Goal: Contribute content: Add original content to the website for others to see

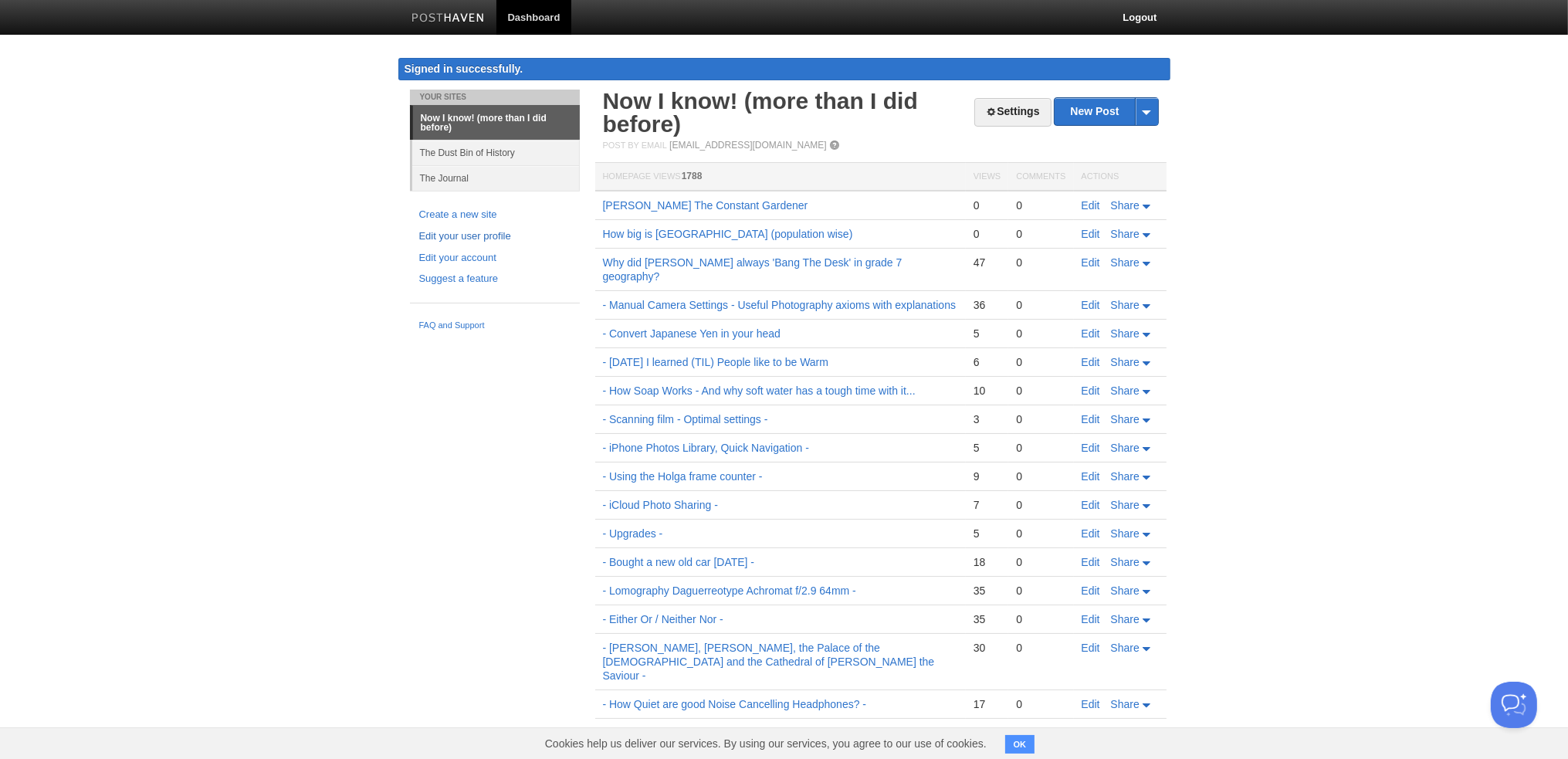
click at [467, 236] on link "Edit your user profile" at bounding box center [495, 237] width 152 height 16
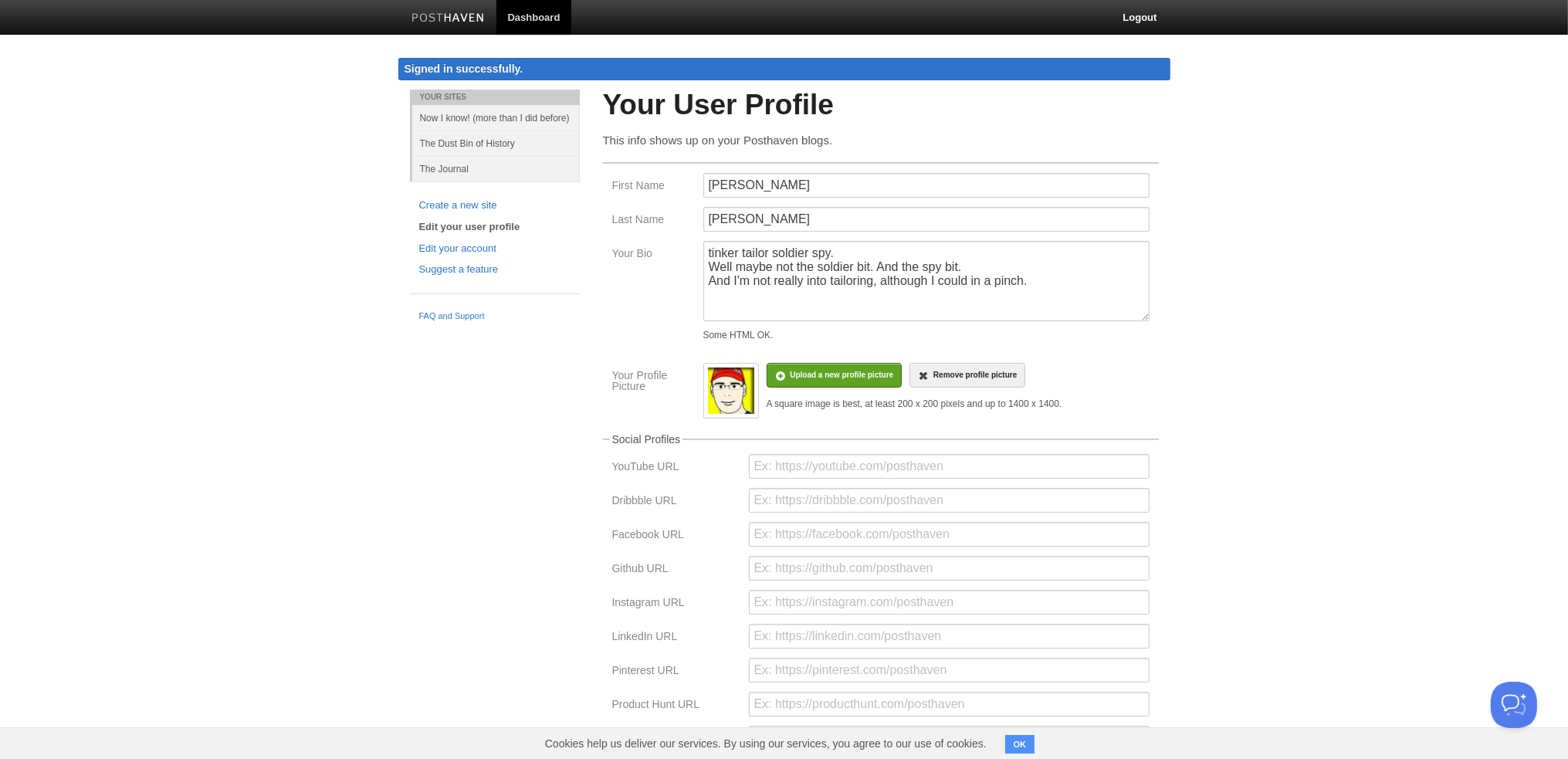
click at [450, 20] on img at bounding box center [448, 19] width 73 height 12
click at [728, 397] on img at bounding box center [730, 390] width 47 height 47
click at [469, 250] on link "Edit your account" at bounding box center [495, 249] width 152 height 16
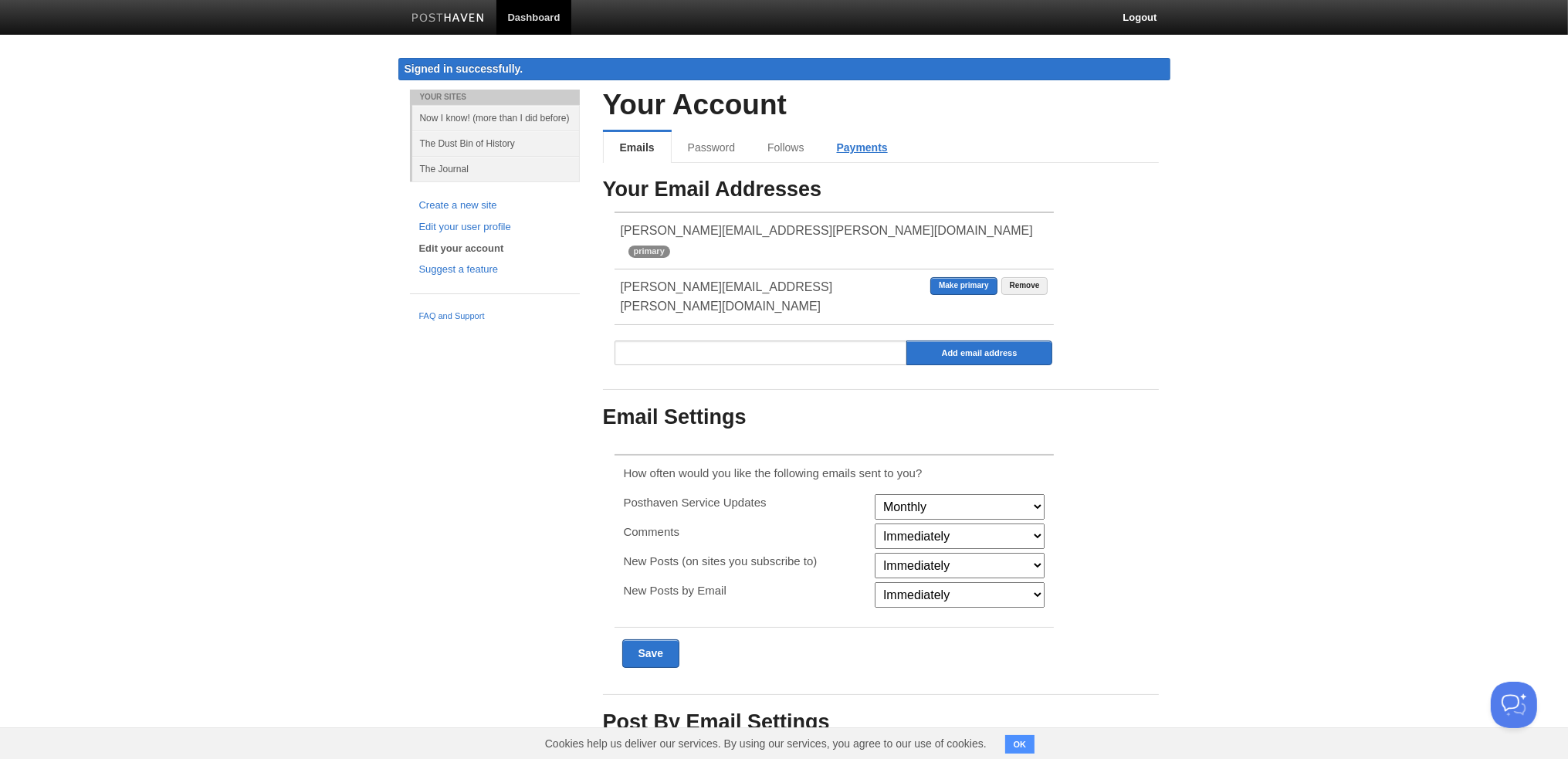
click at [841, 149] on link "Payments" at bounding box center [862, 147] width 83 height 31
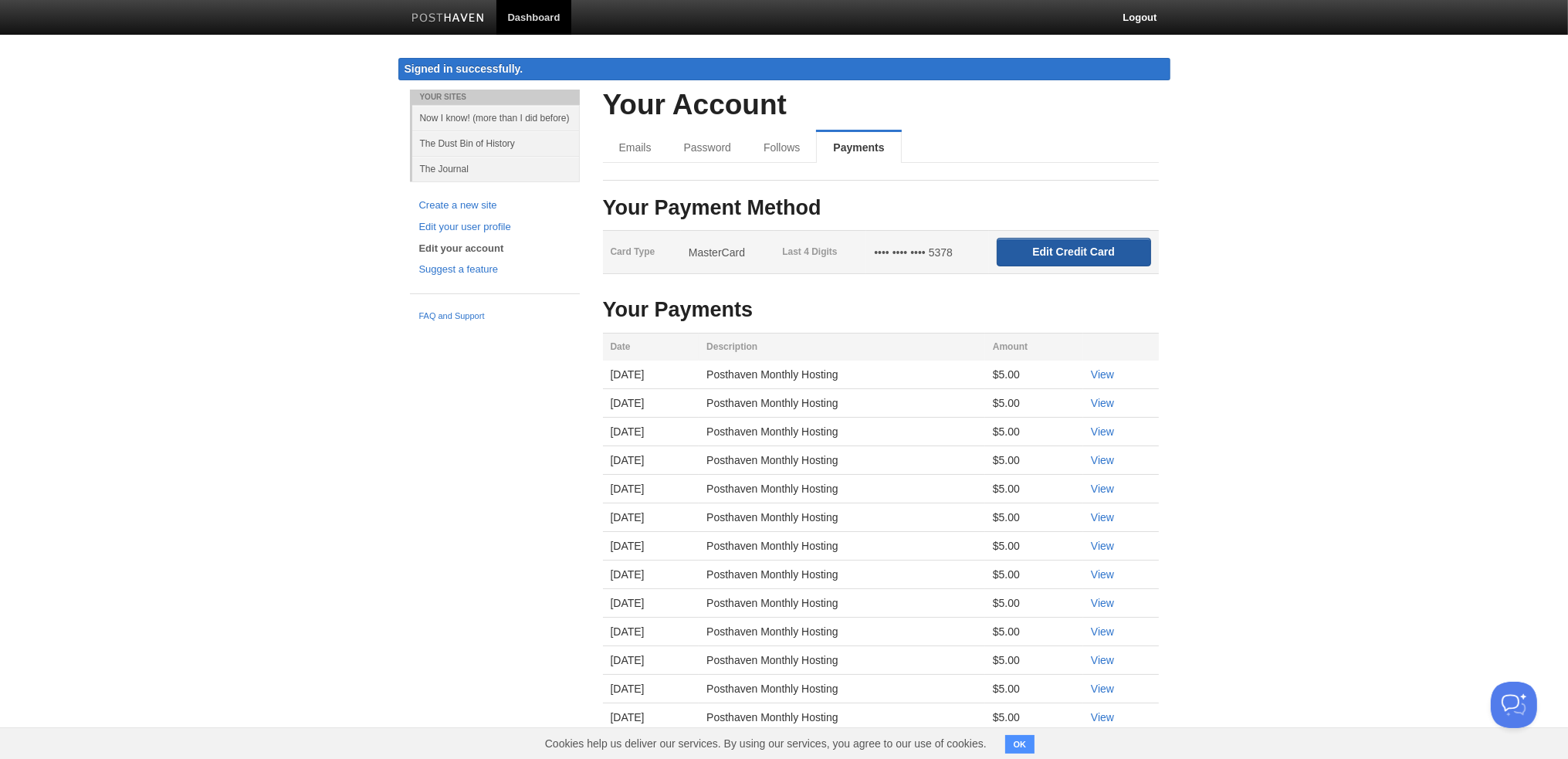
click at [1040, 250] on input "Edit Credit Card" at bounding box center [1073, 252] width 155 height 29
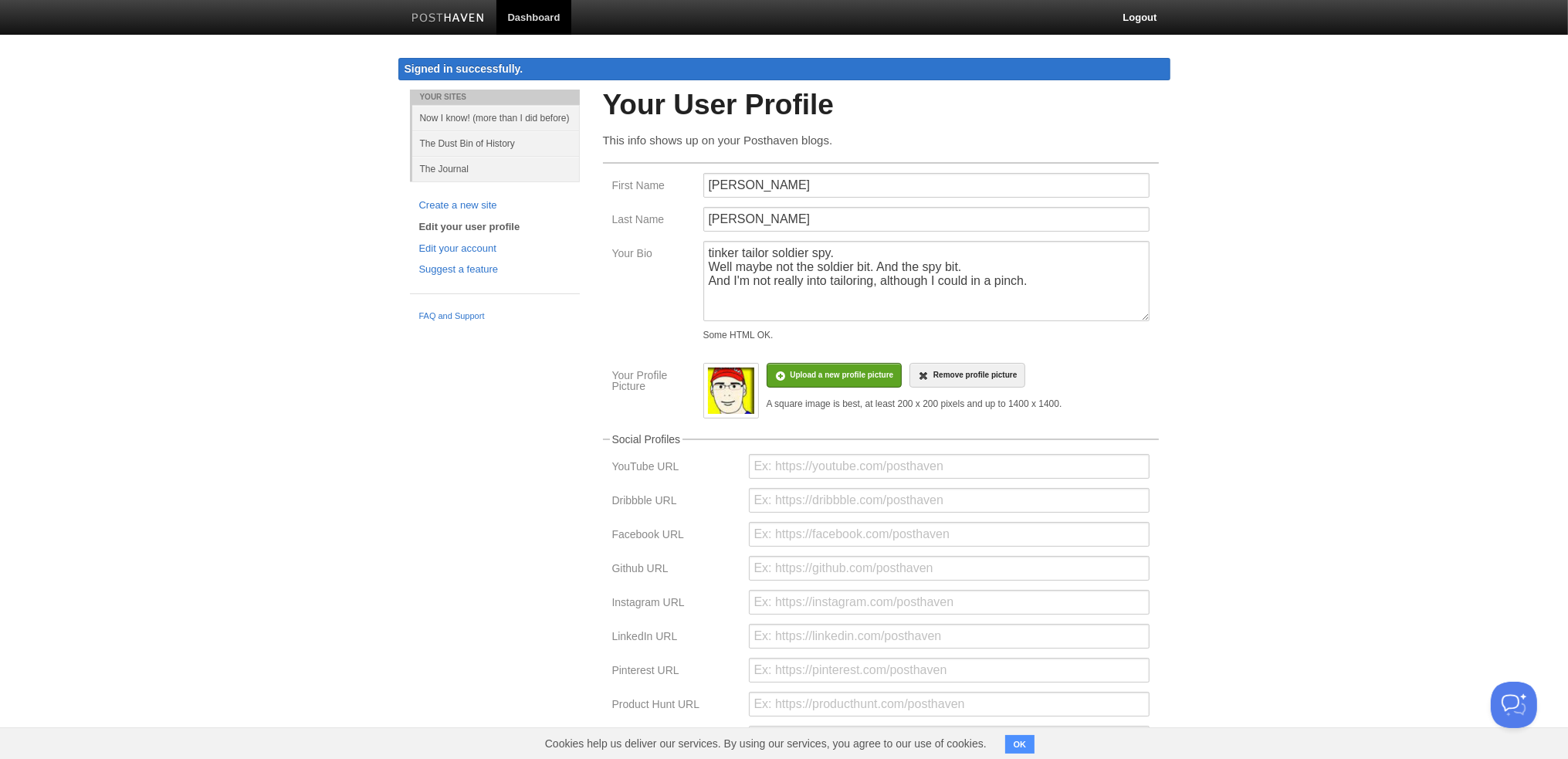
click at [474, 222] on link "Edit your user profile" at bounding box center [495, 227] width 152 height 16
click at [468, 246] on link "Edit your account" at bounding box center [495, 249] width 152 height 16
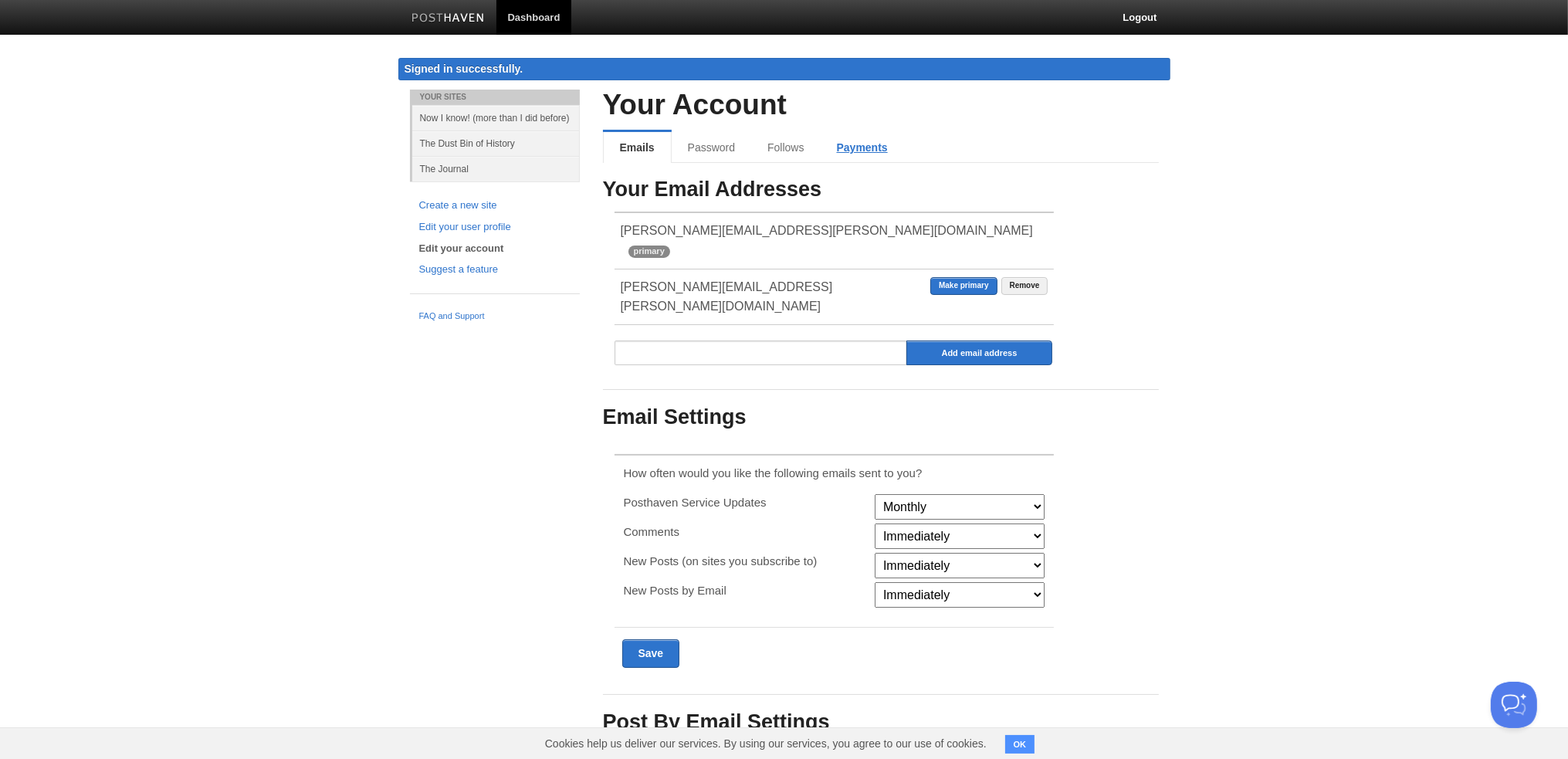
click at [867, 151] on link "Payments" at bounding box center [862, 147] width 83 height 31
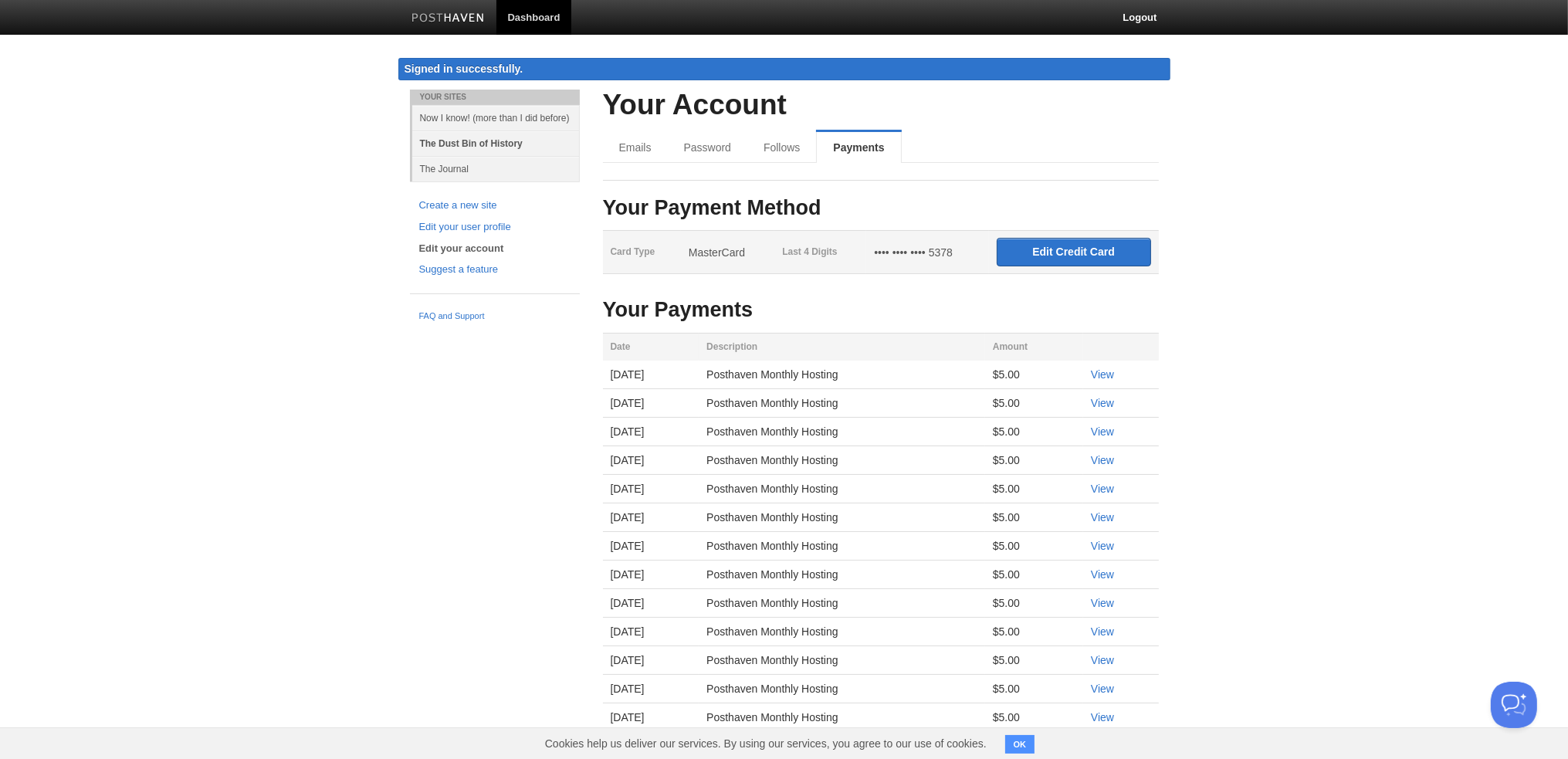
click at [447, 144] on link "The Dust Bin of History" at bounding box center [496, 144] width 168 height 26
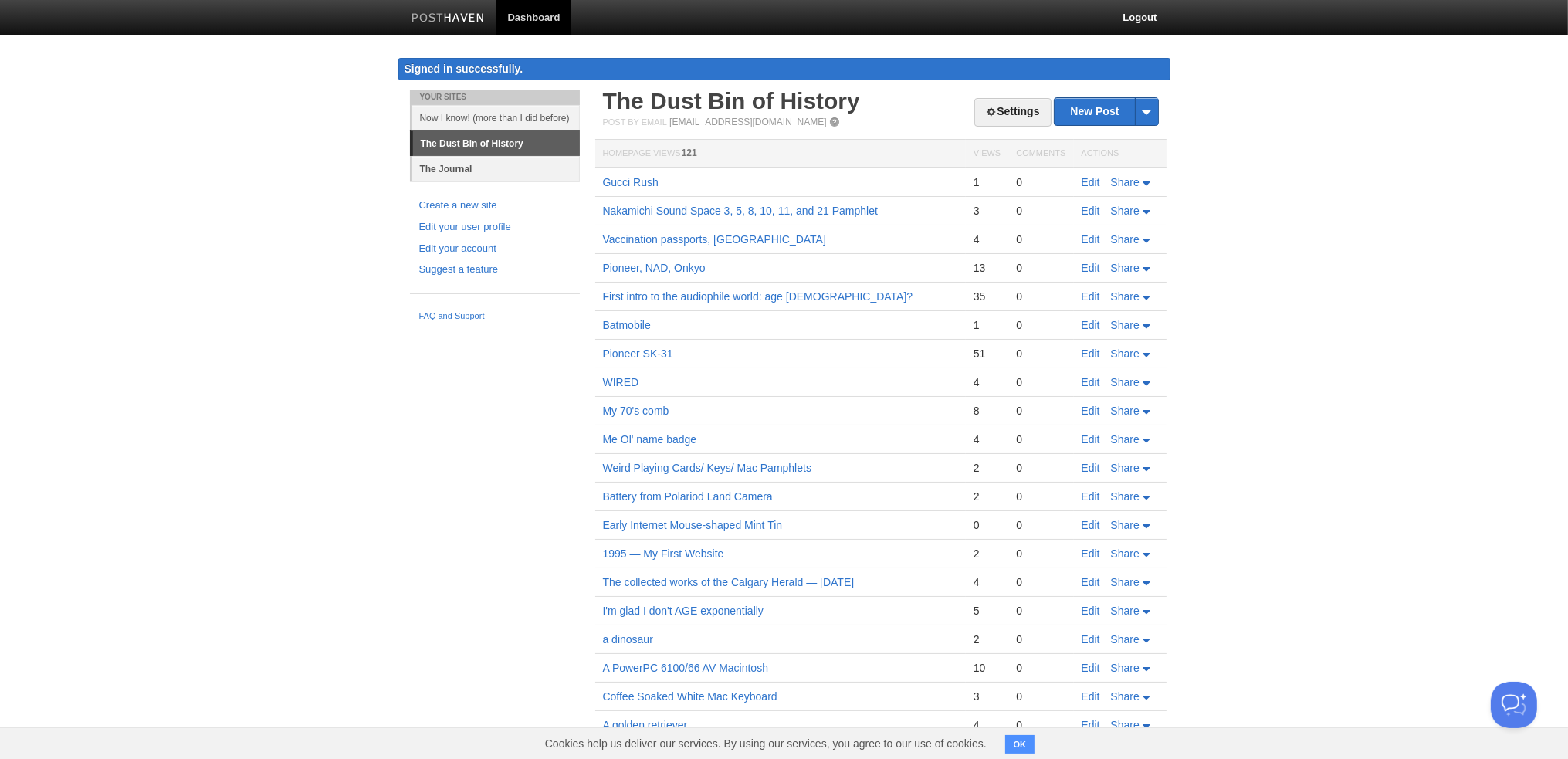
click at [438, 163] on link "The Journal" at bounding box center [496, 168] width 168 height 26
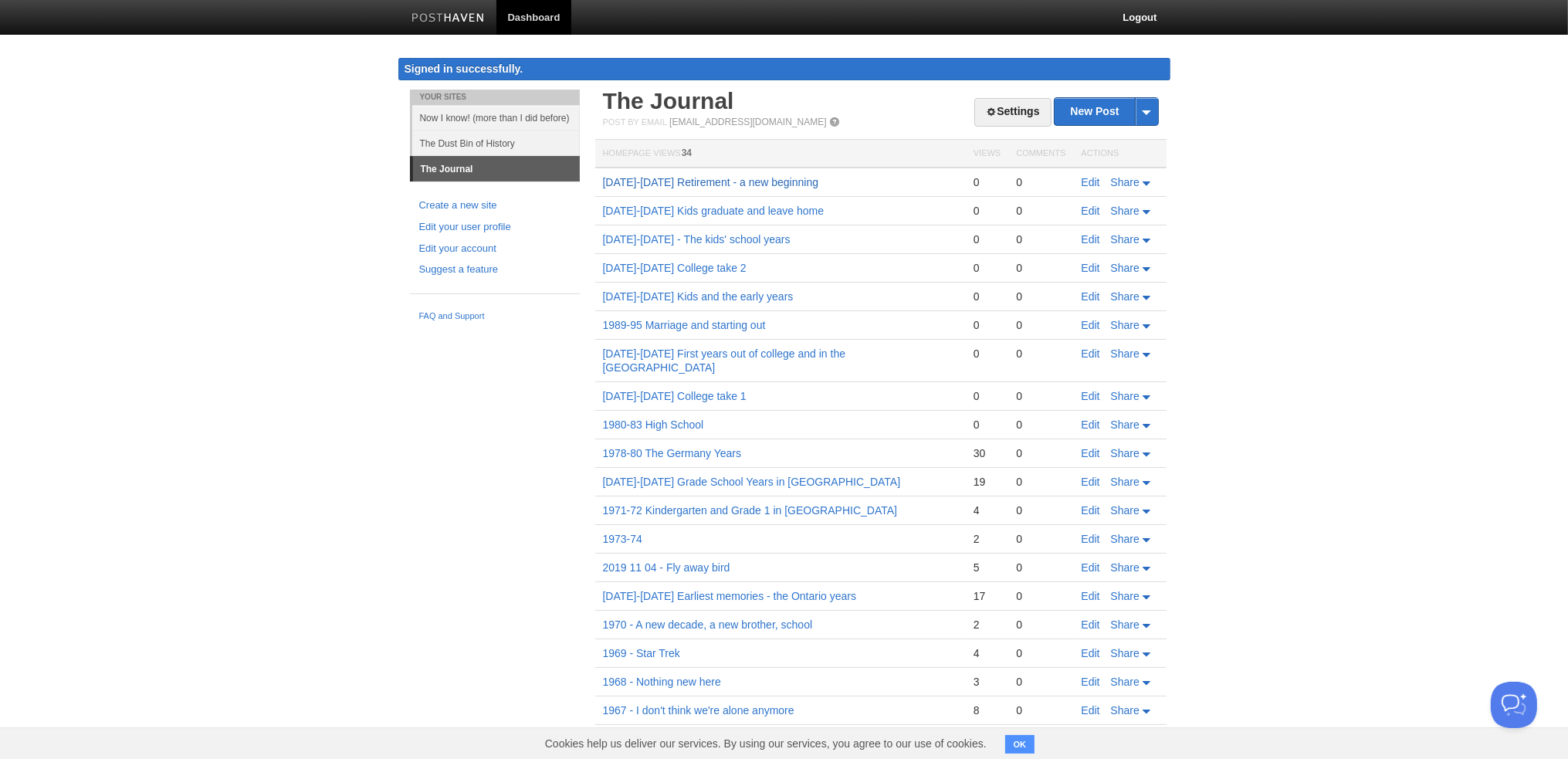
click at [745, 180] on link "2020-2025 Retirement - a new beginning" at bounding box center [711, 182] width 216 height 12
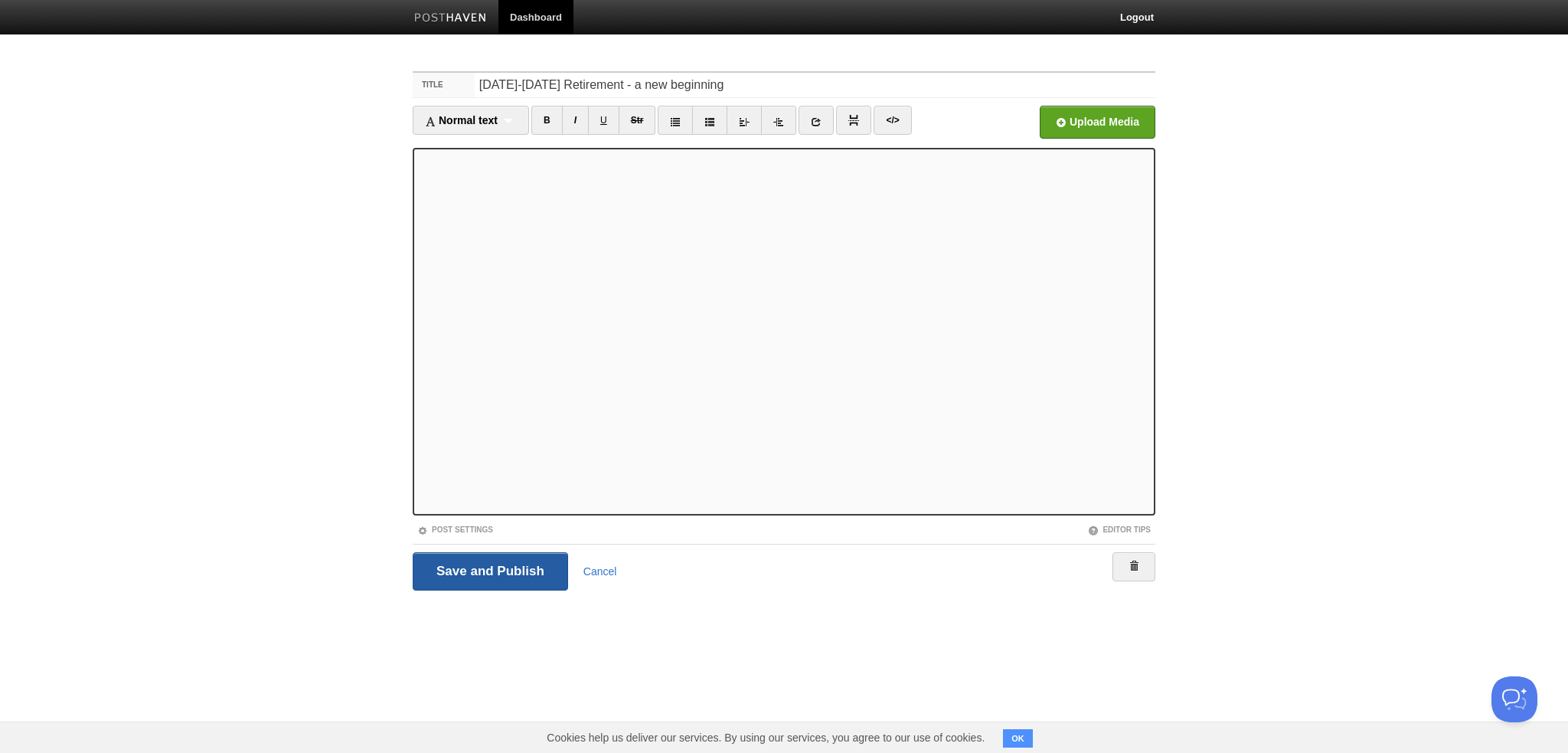
click at [544, 565] on input "Save and Publish" at bounding box center [491, 570] width 155 height 38
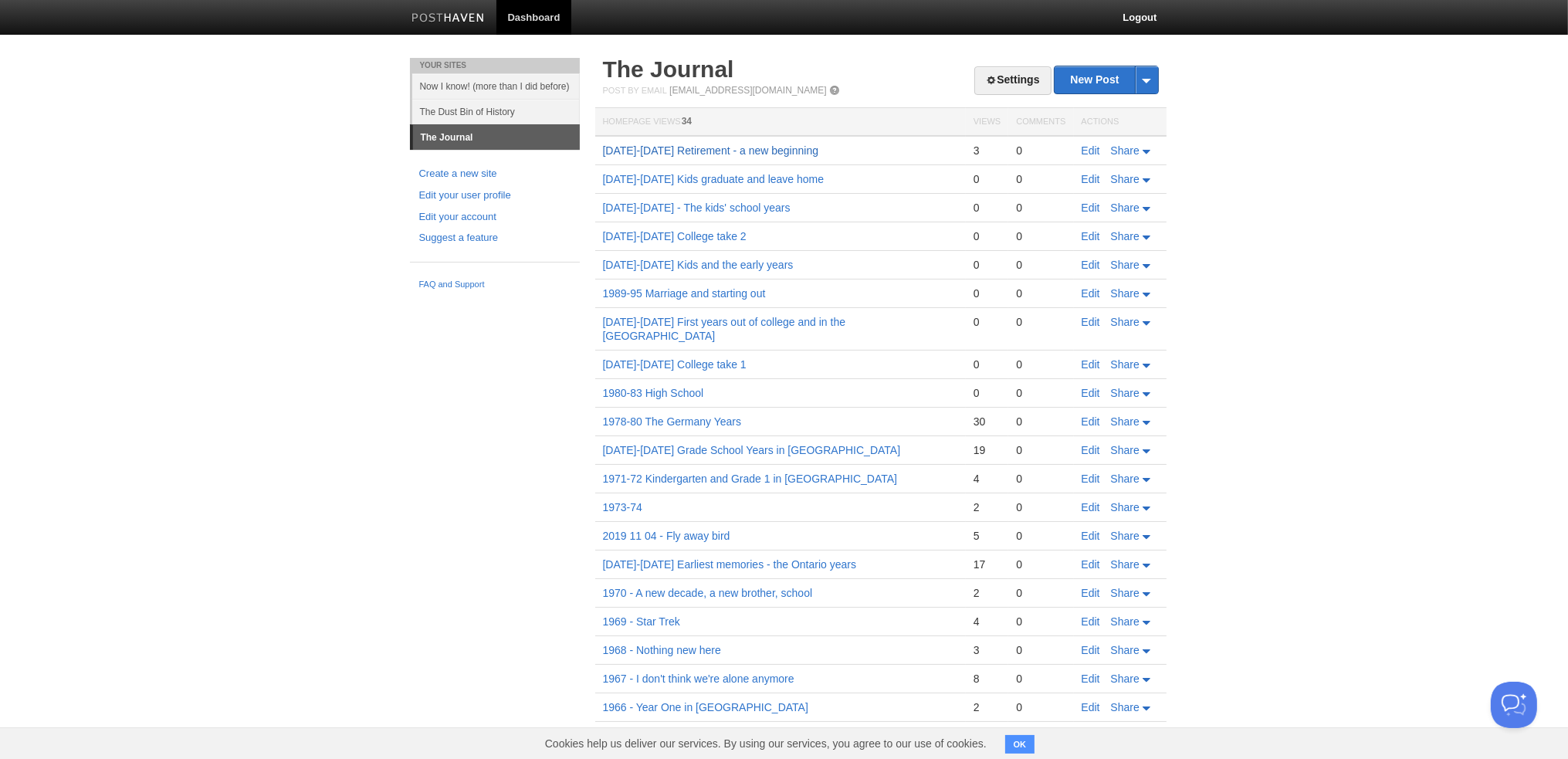
click at [711, 150] on link "[DATE]-[DATE] Retirement - a new beginning" at bounding box center [711, 151] width 216 height 12
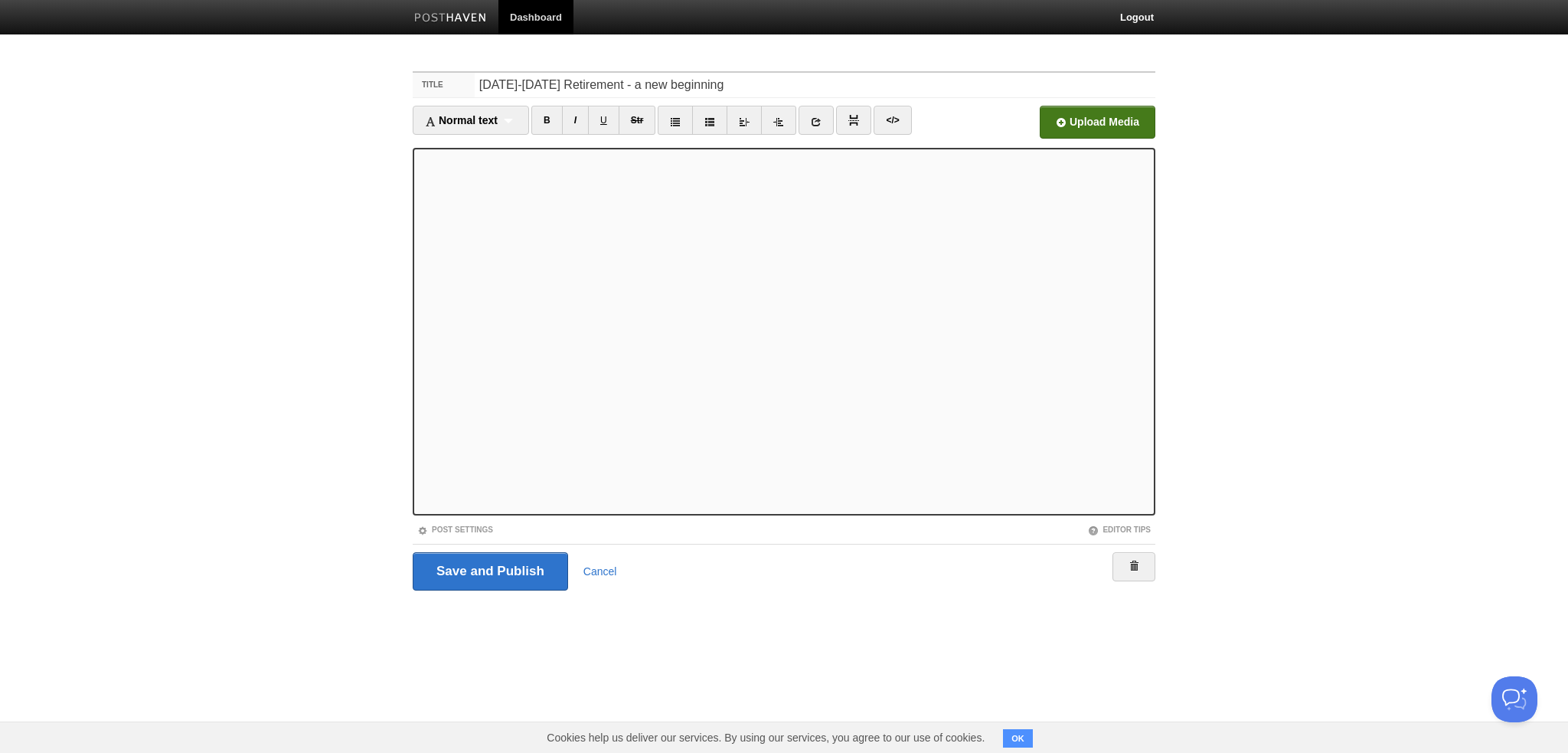
click at [1125, 111] on input "file" at bounding box center [635, 126] width 1159 height 78
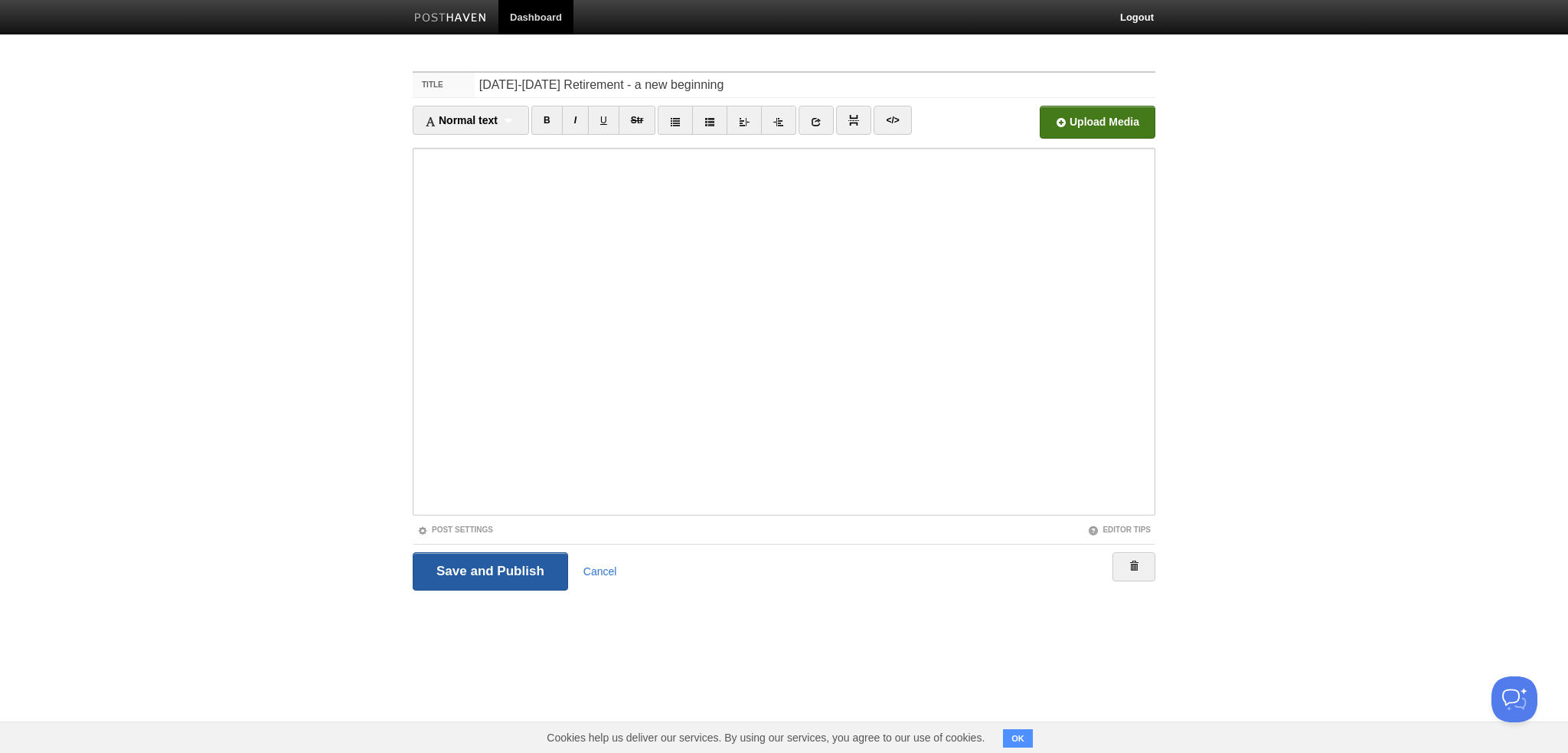
click at [529, 569] on input "Save and Publish" at bounding box center [491, 570] width 155 height 38
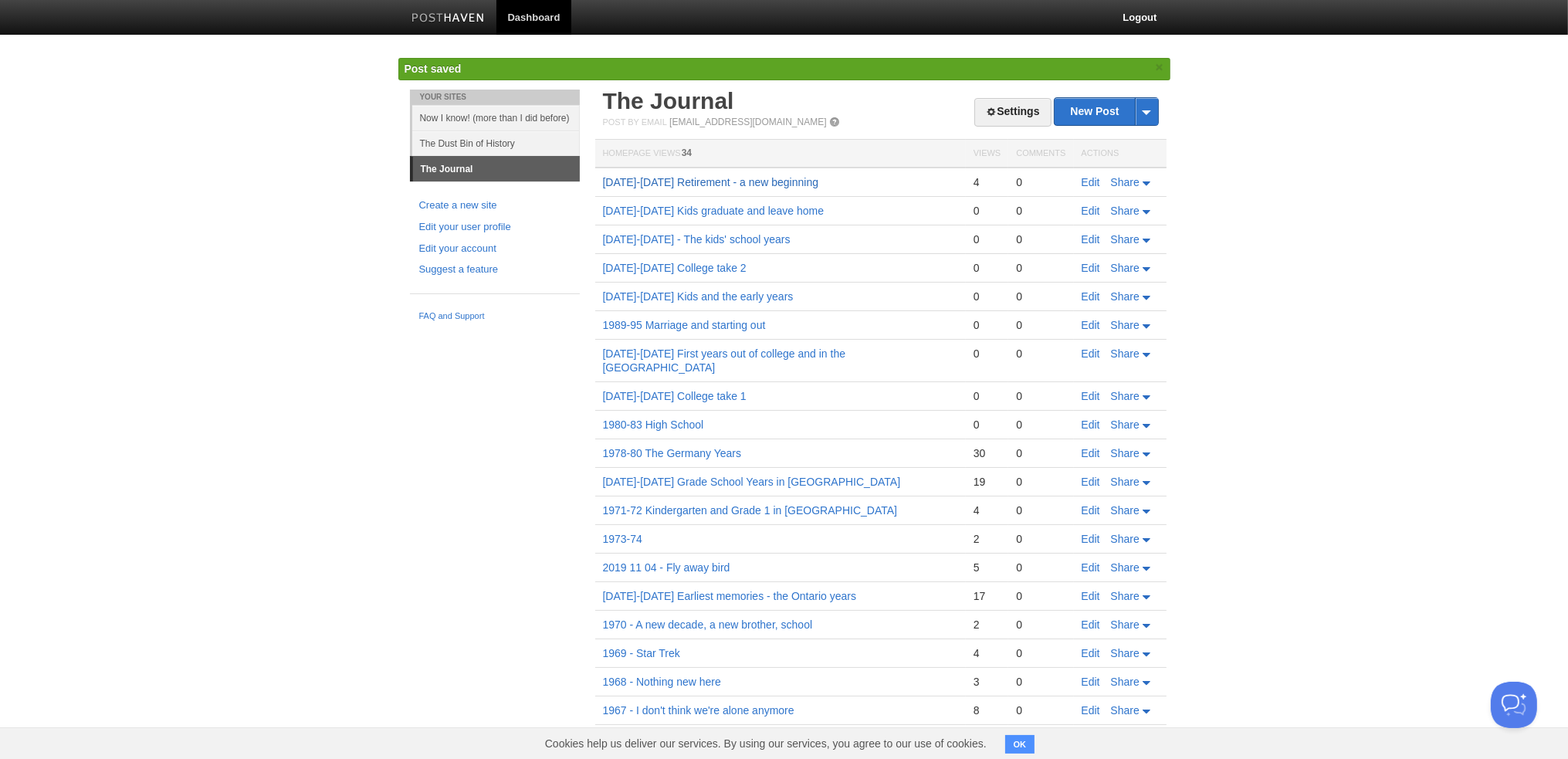
click at [643, 182] on link "2020-2025 Retirement - a new beginning" at bounding box center [711, 182] width 216 height 12
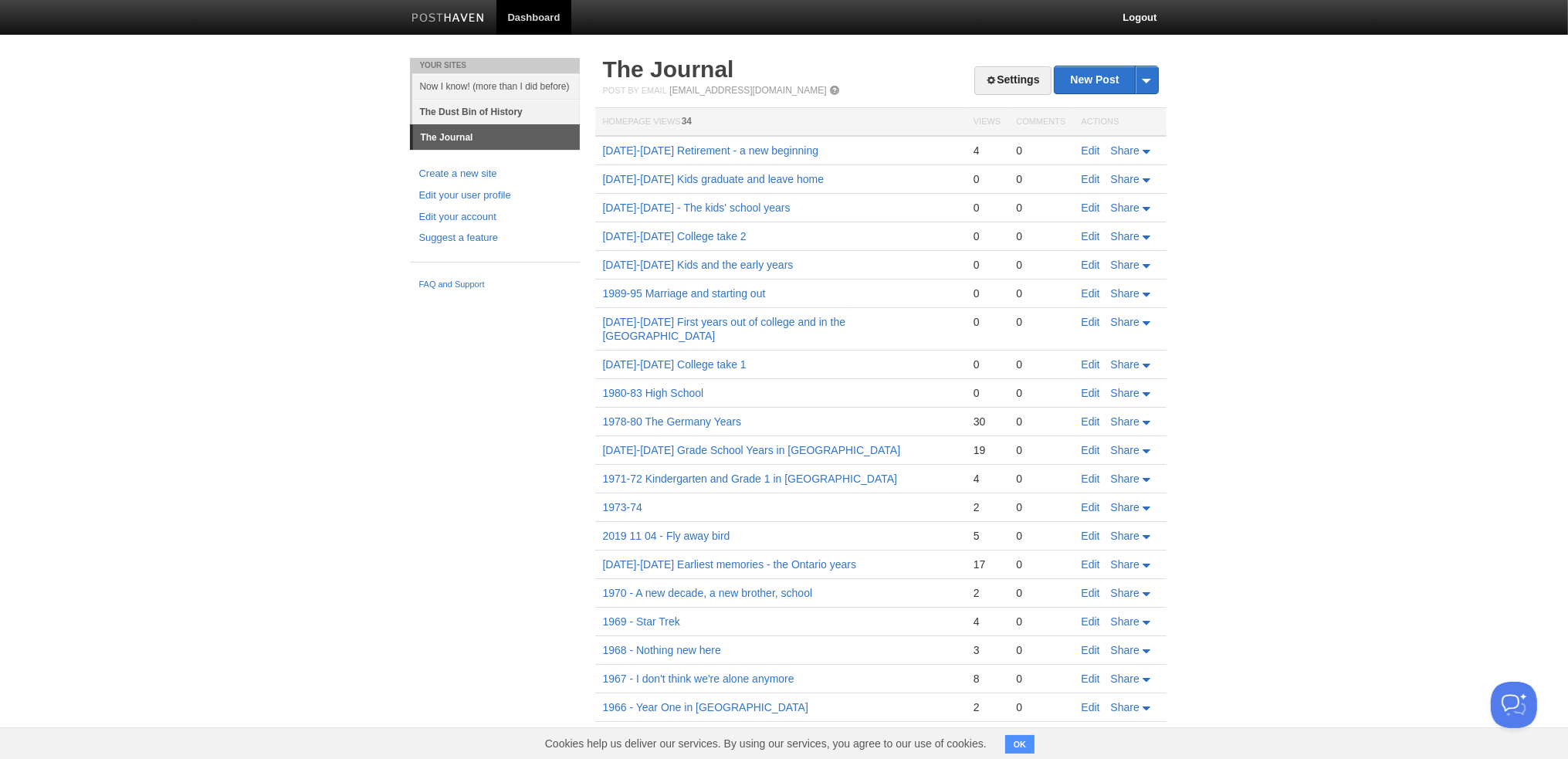
click at [462, 111] on link "The Dust Bin of History" at bounding box center [496, 112] width 168 height 26
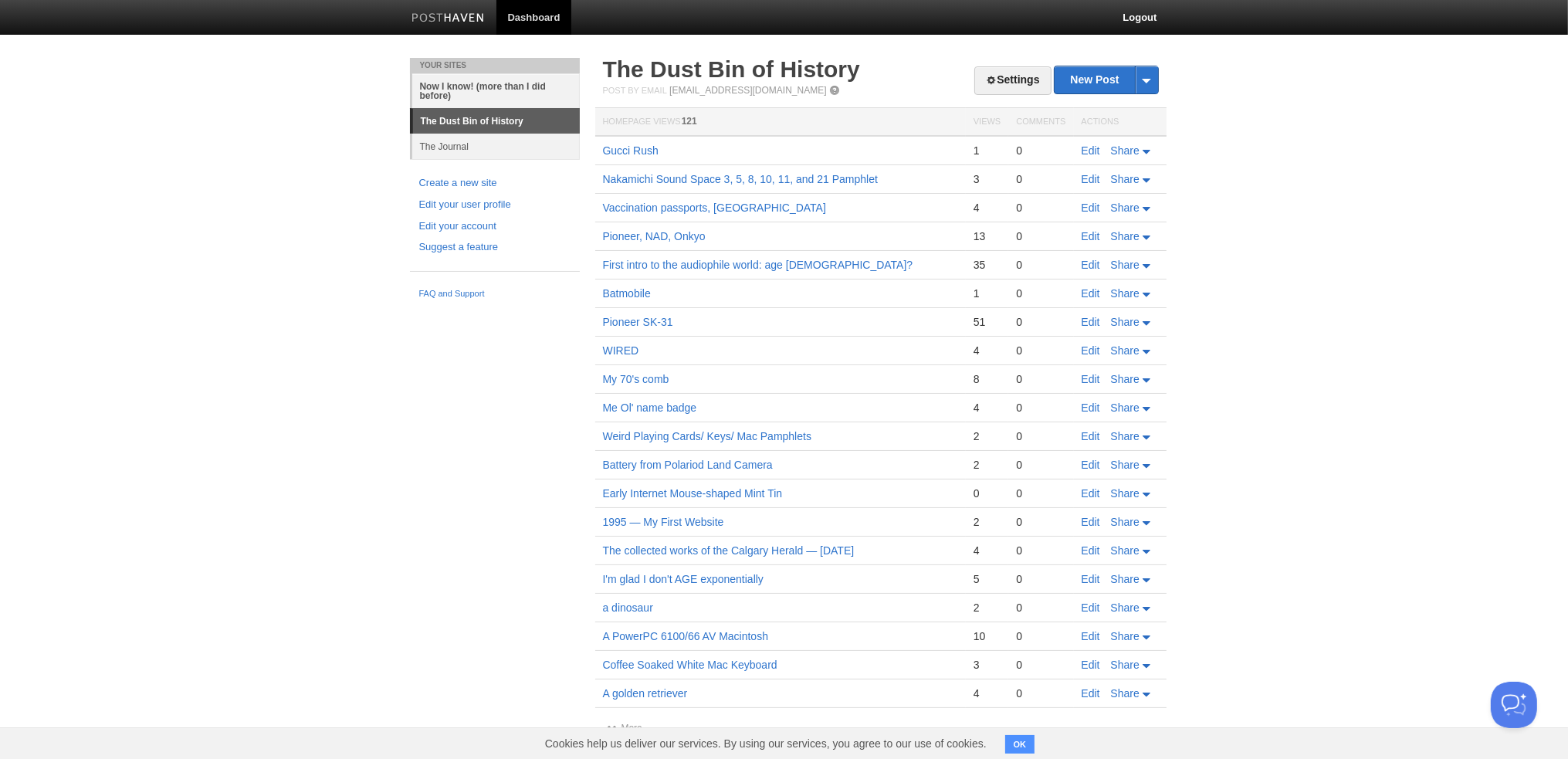
click at [476, 88] on link "Now I know! (more than I did before)" at bounding box center [496, 90] width 168 height 35
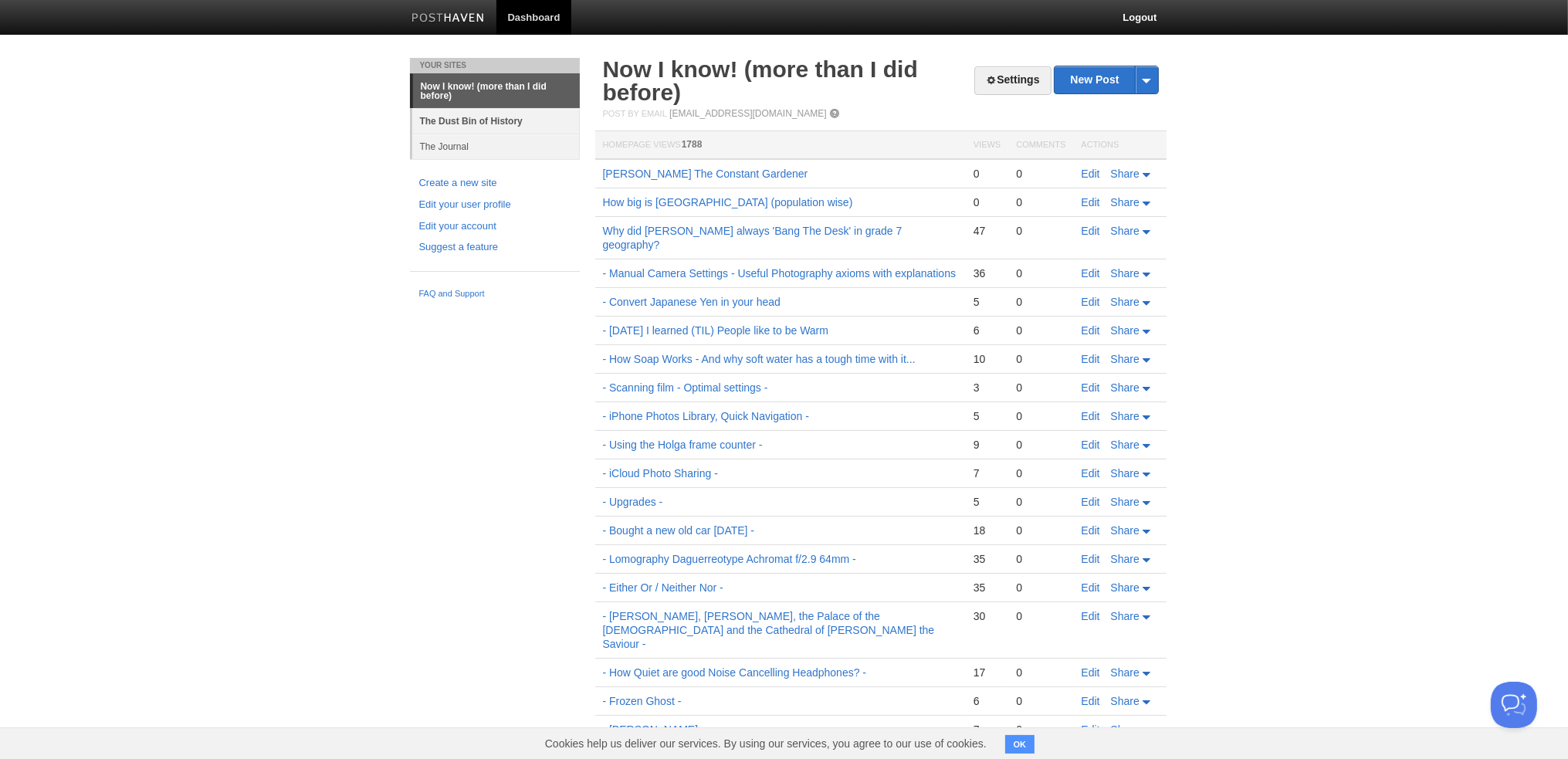
click at [449, 121] on link "The Dust Bin of History" at bounding box center [496, 121] width 168 height 26
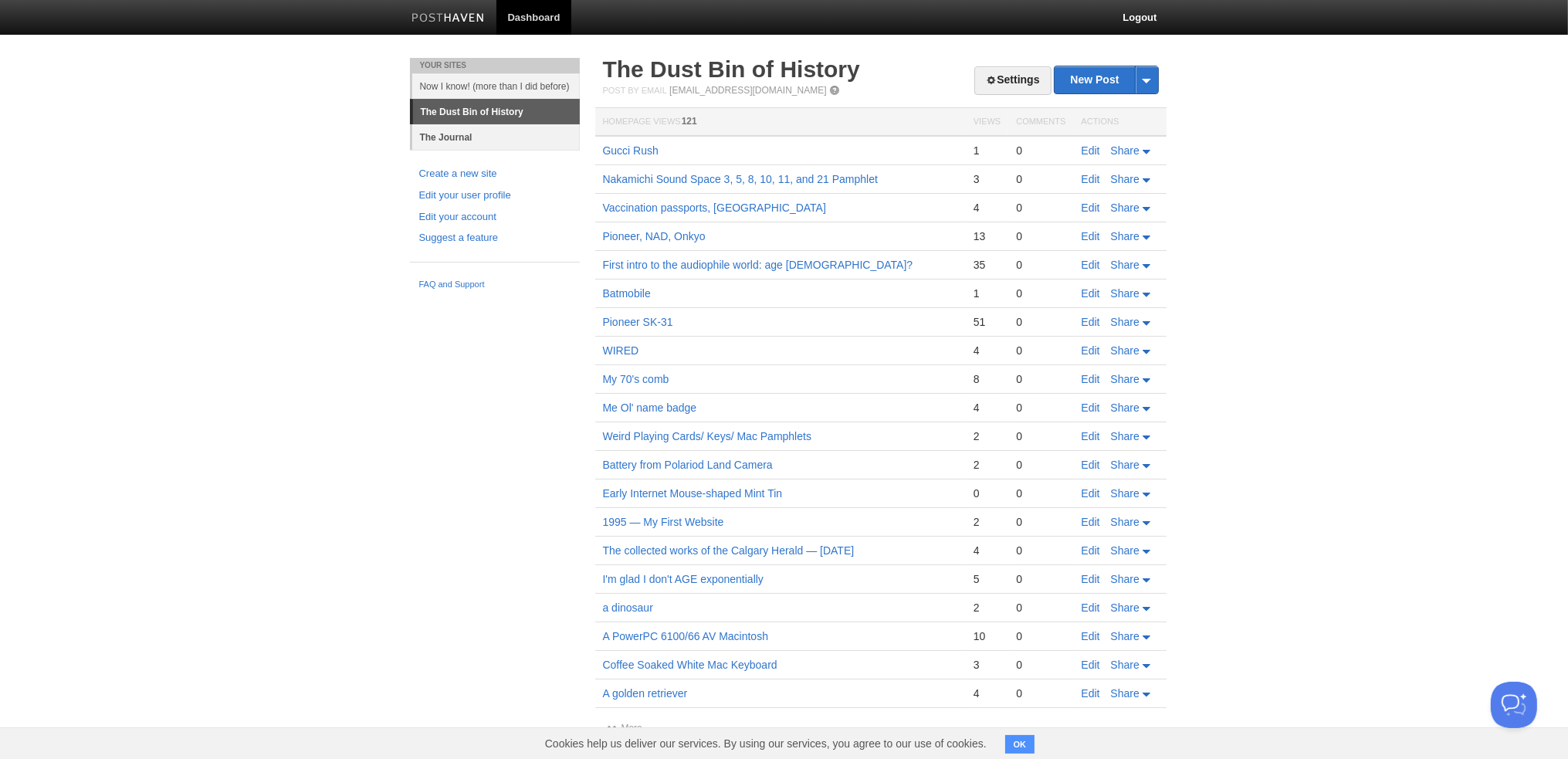
click at [448, 133] on link "The Journal" at bounding box center [496, 137] width 168 height 26
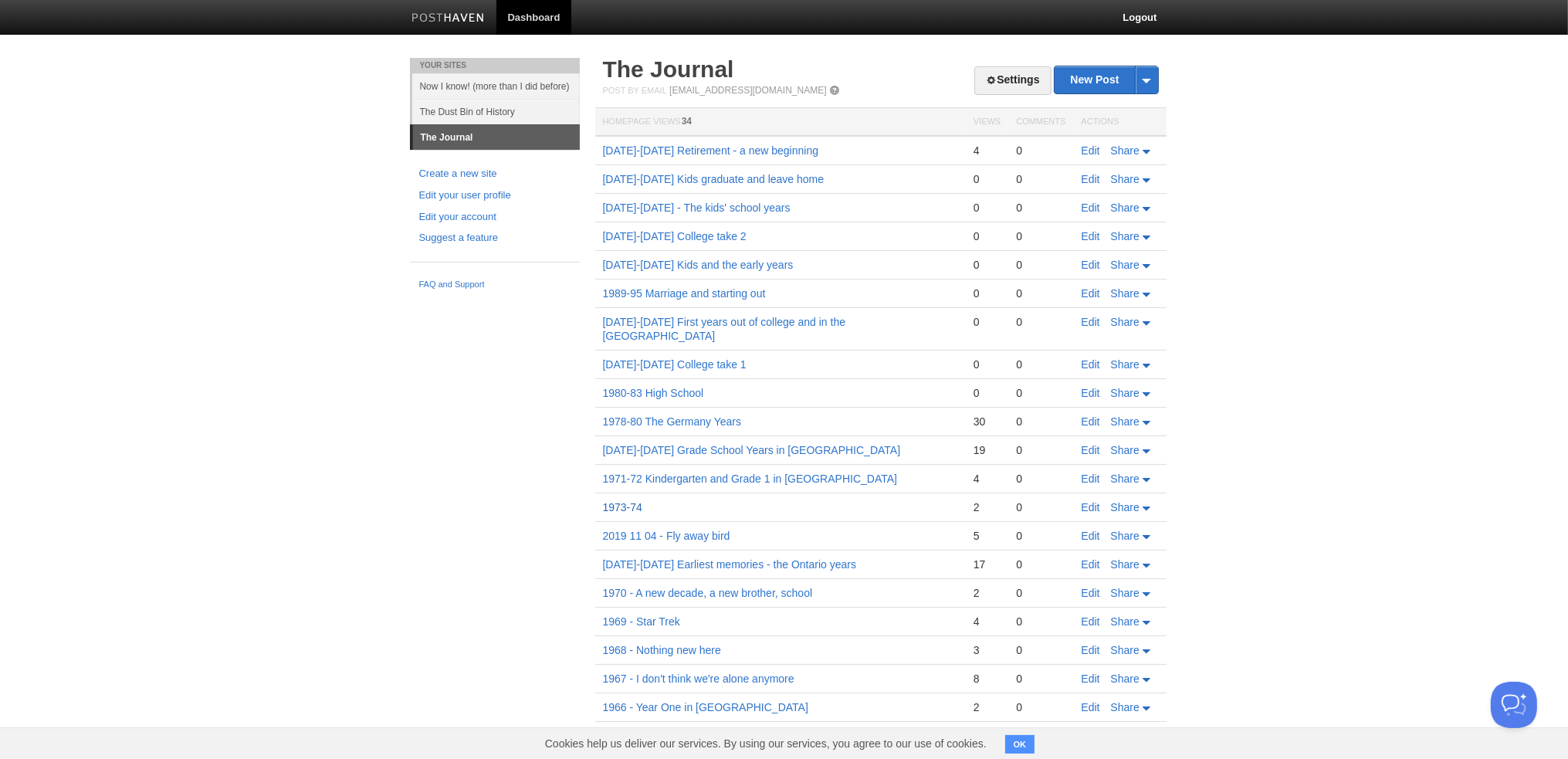
click at [628, 500] on link "1973-74" at bounding box center [622, 506] width 40 height 12
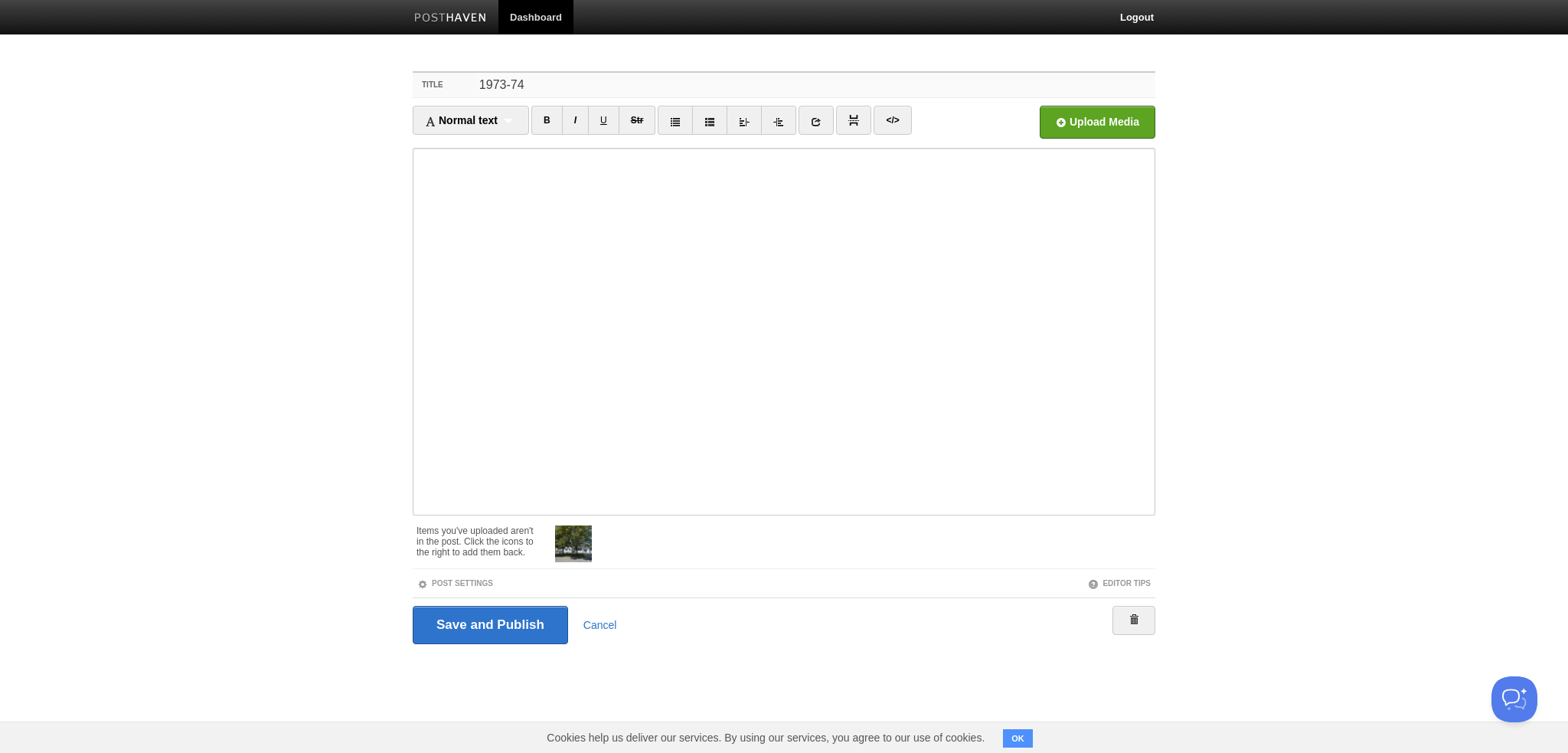
click at [623, 82] on input "1973-74" at bounding box center [815, 85] width 680 height 25
type input "1973-74 Return to Manitoba"
click at [486, 616] on input "Save and Publish" at bounding box center [491, 624] width 155 height 38
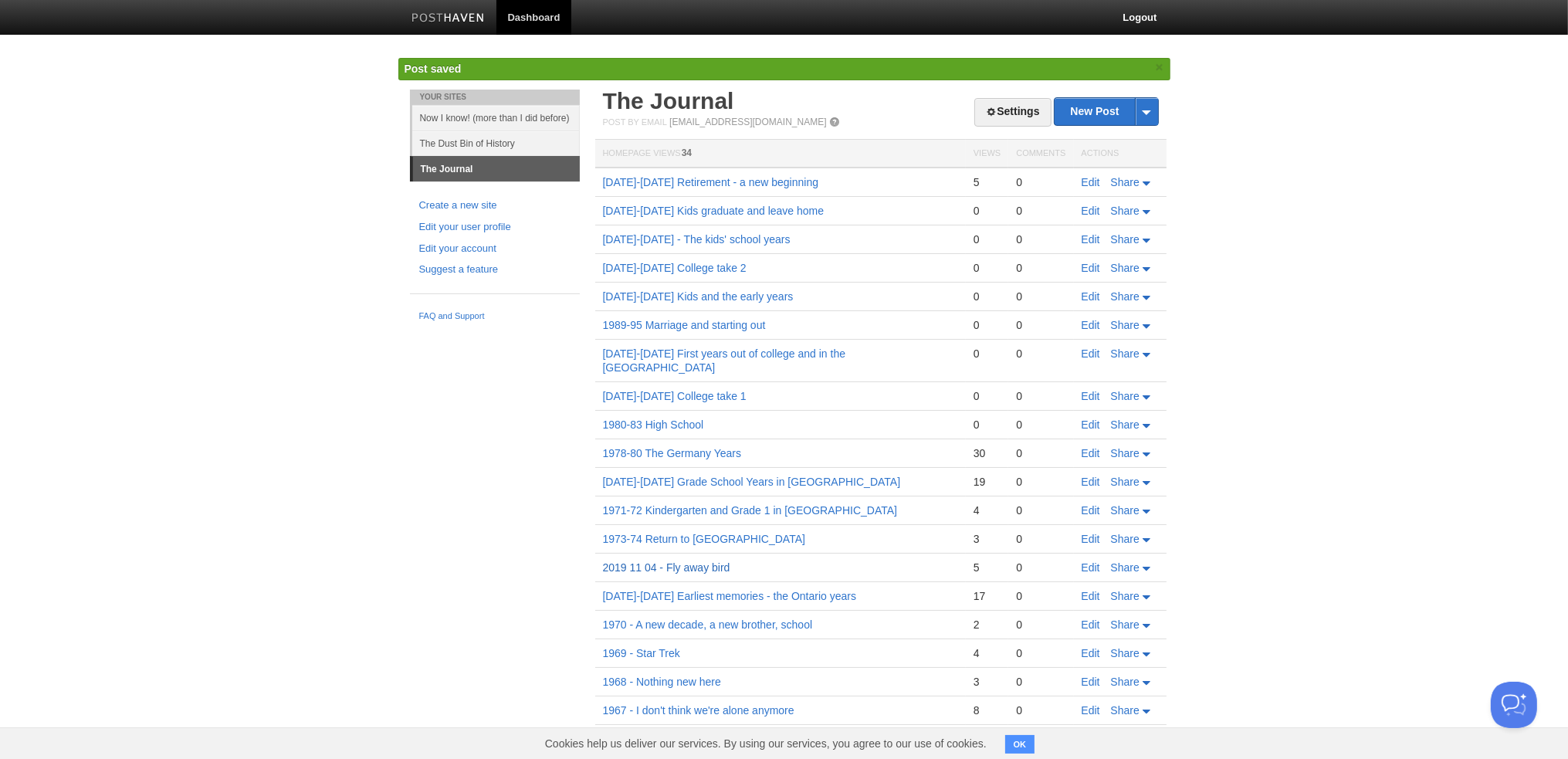
click at [676, 561] on link "2019 11 04 - Fly away bird" at bounding box center [666, 567] width 127 height 12
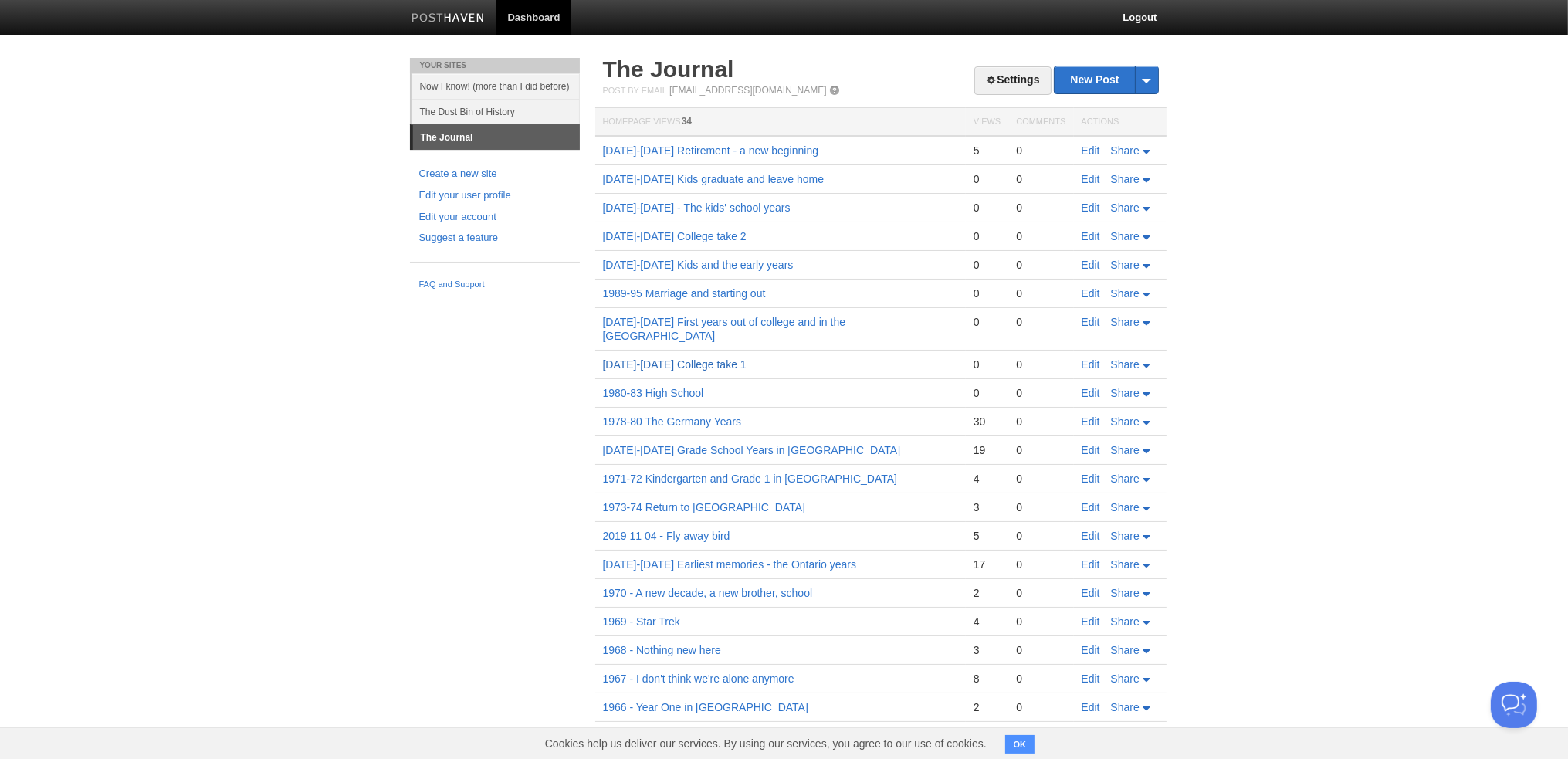
click at [660, 358] on link "[DATE]-[DATE] College take 1" at bounding box center [674, 364] width 144 height 12
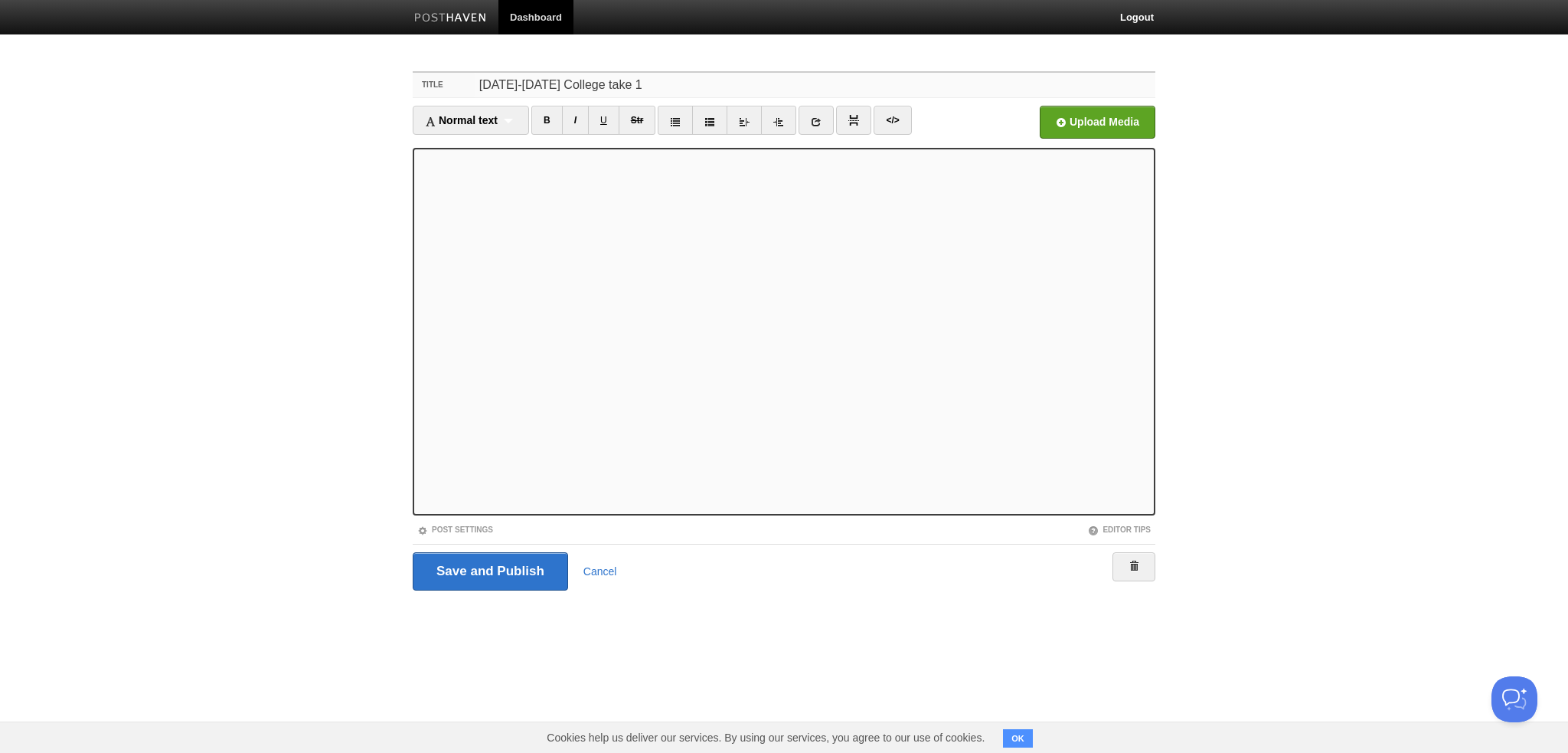
click at [765, 82] on input "[DATE]-[DATE] College take 1" at bounding box center [815, 85] width 680 height 25
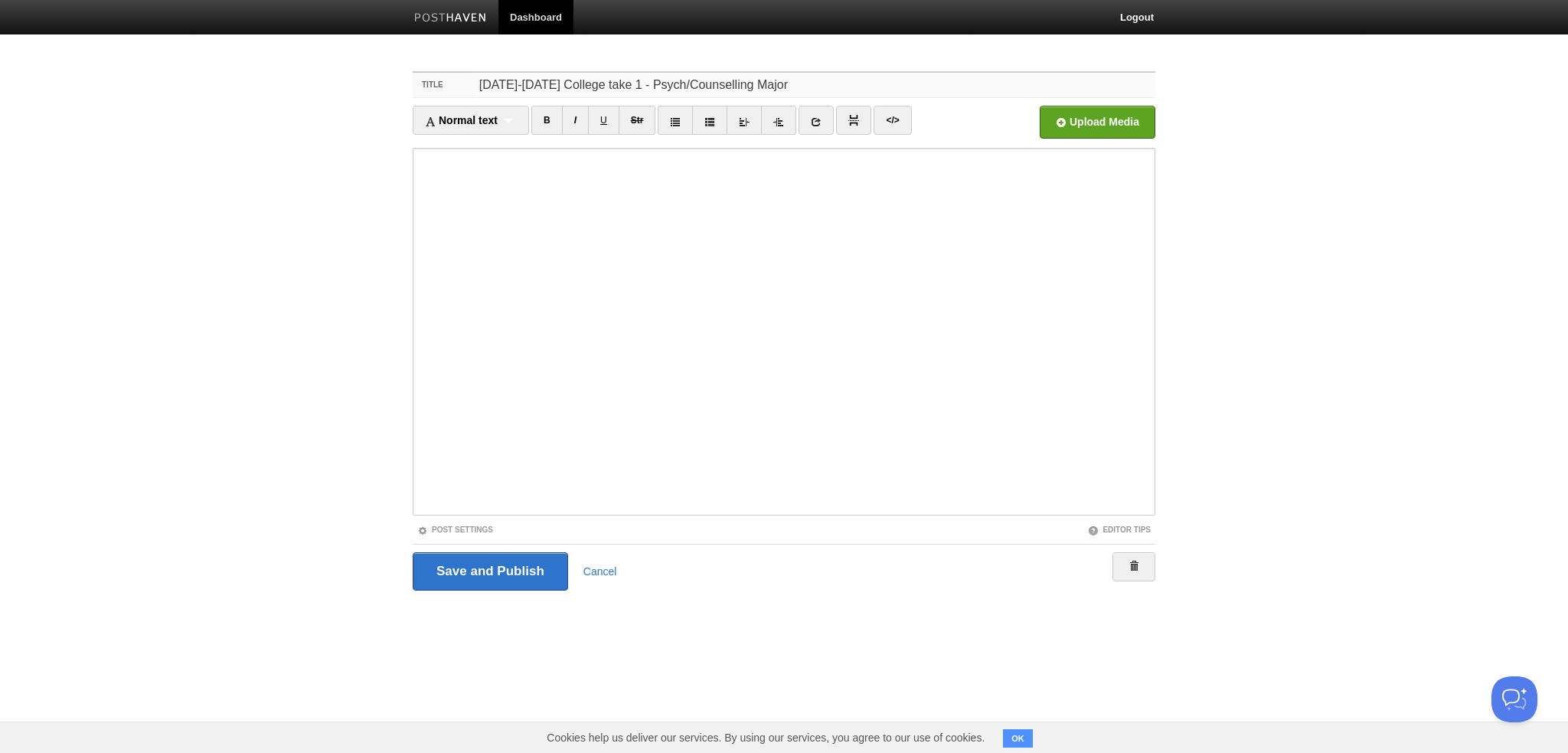
type input "[DATE]-[DATE] College take 1 - Psych/Counselling Major"
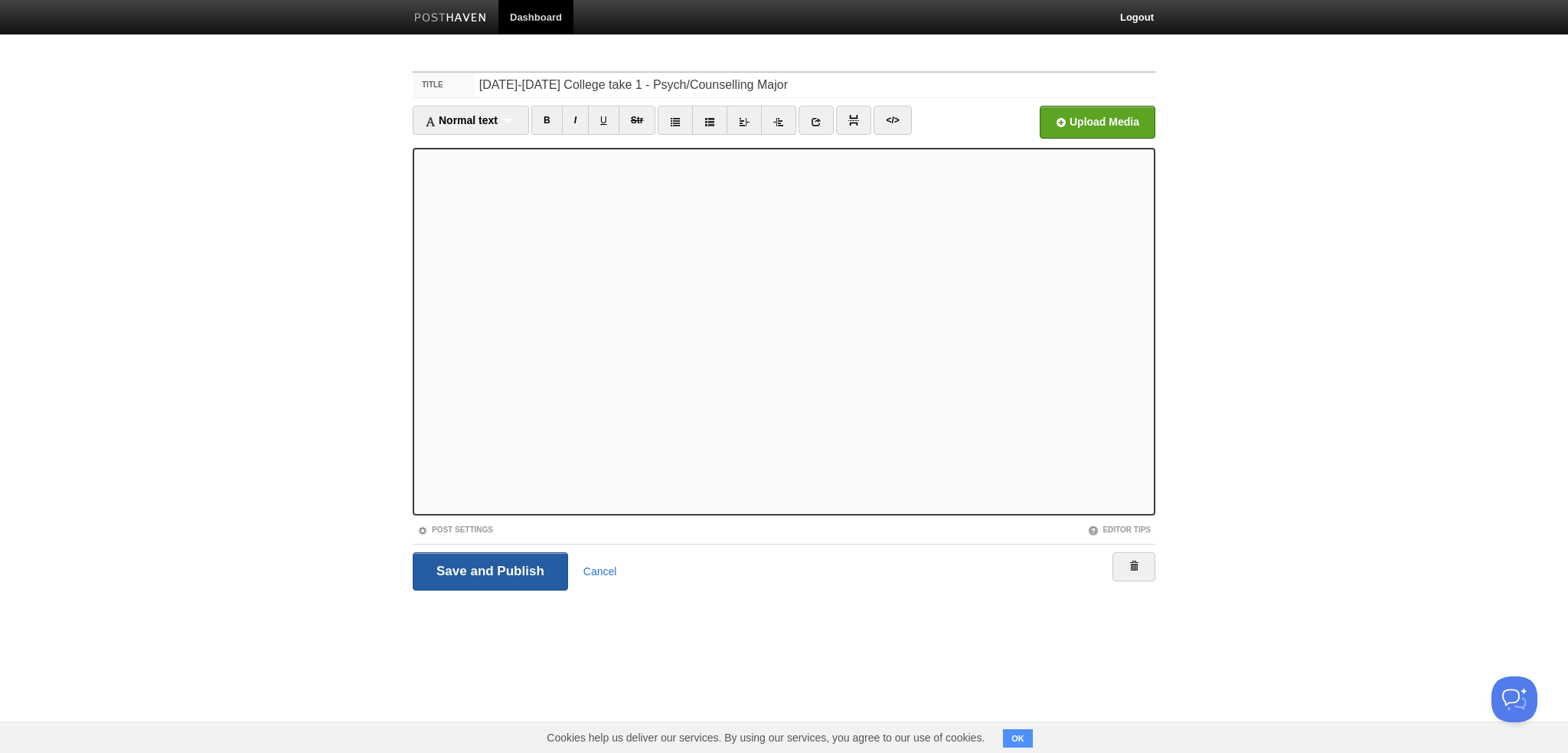
click at [472, 567] on input "Save and Publish" at bounding box center [491, 570] width 155 height 38
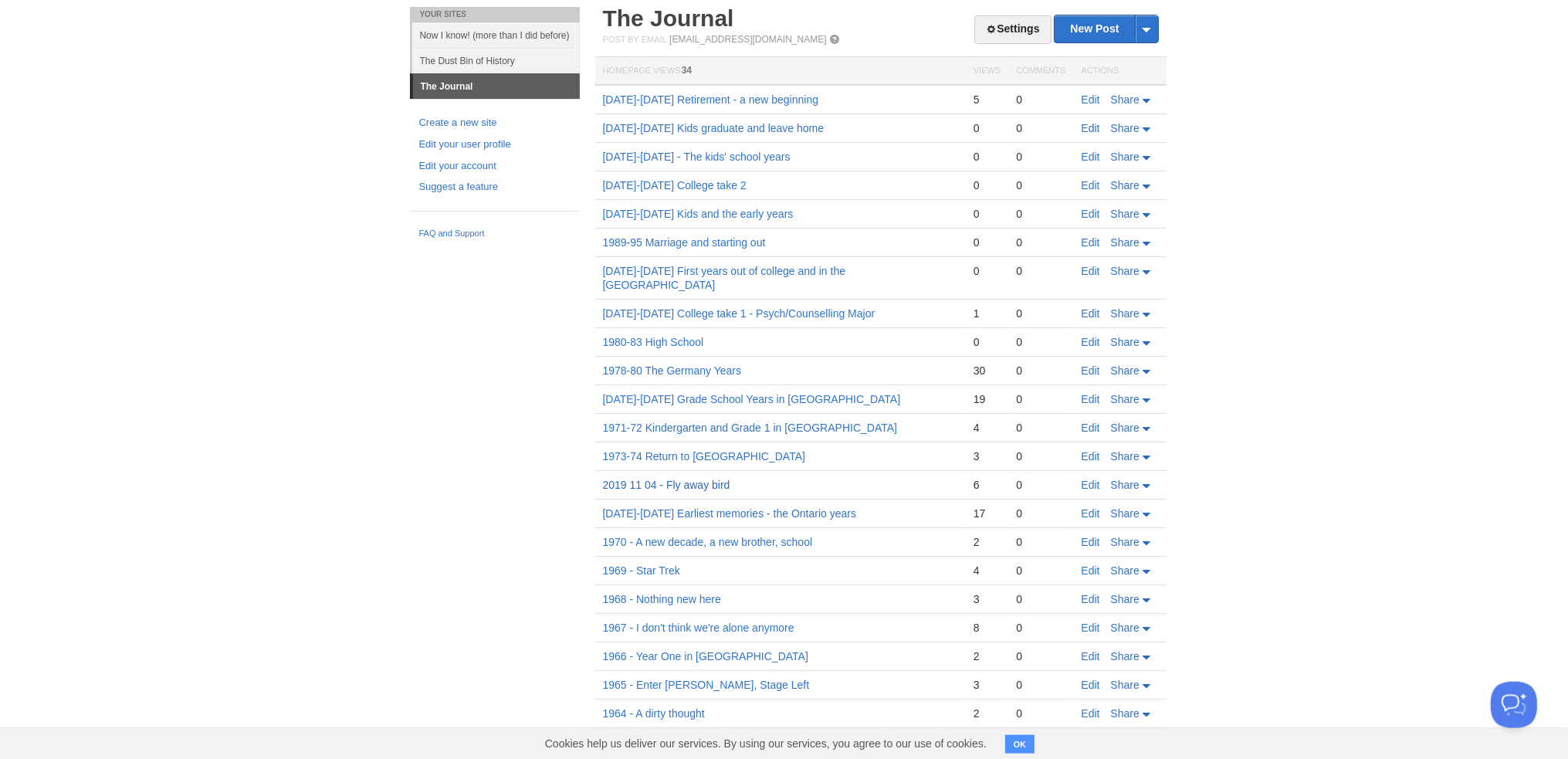
scroll to position [108, 0]
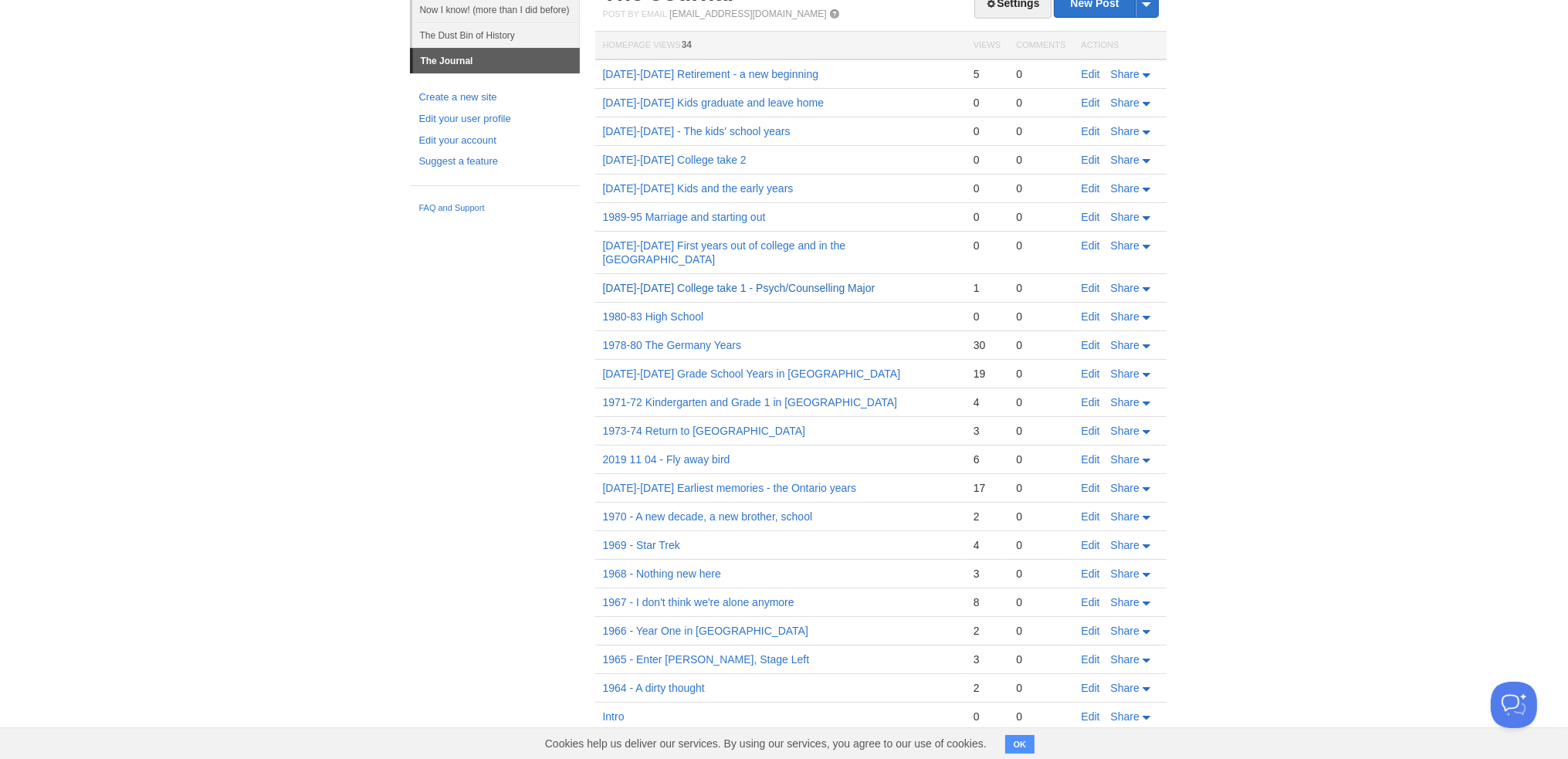
click at [684, 281] on link "[DATE]-[DATE] College take 1 - Psych/Counselling Major" at bounding box center [738, 287] width 273 height 12
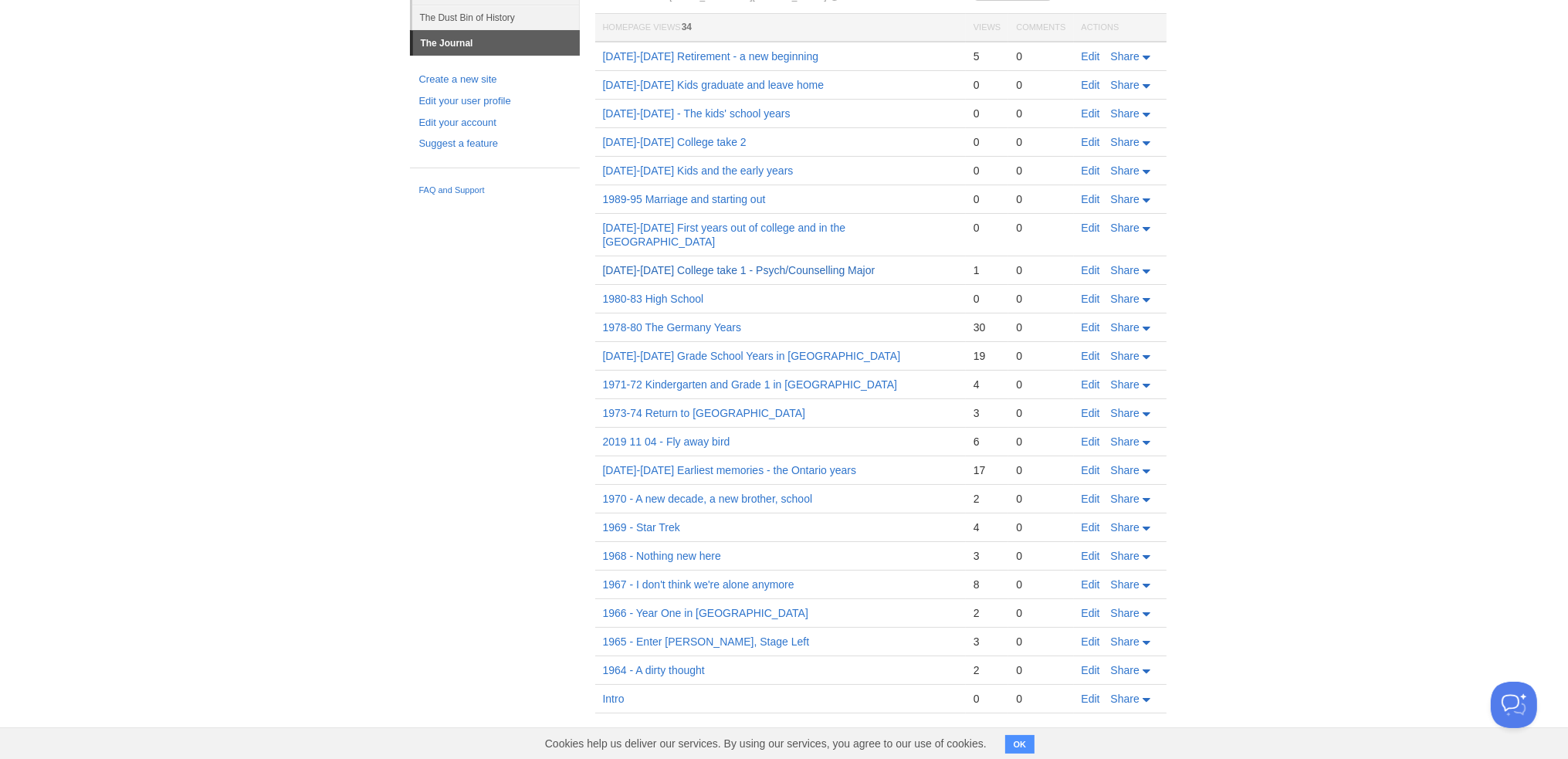
scroll to position [76, 0]
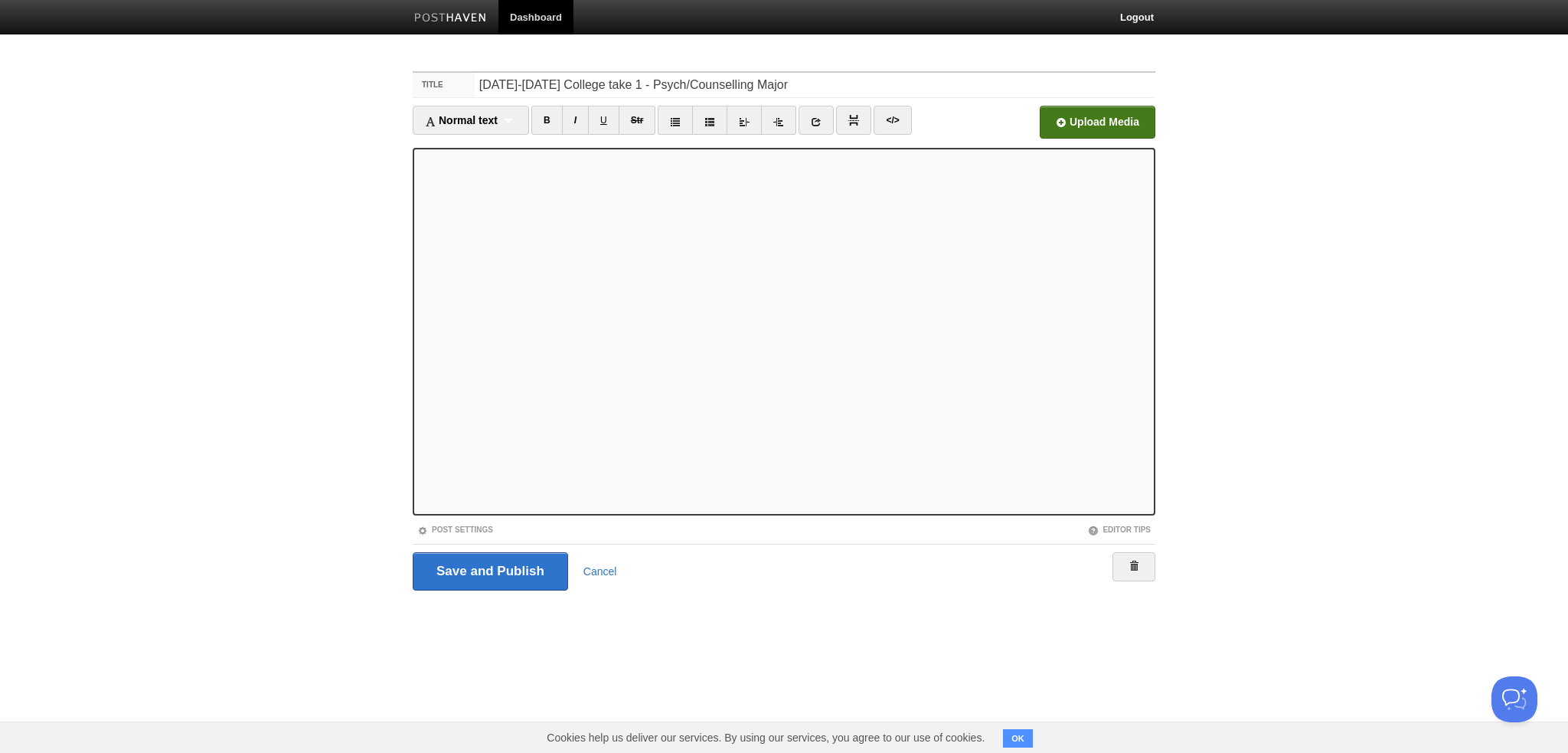
click at [1088, 126] on input "file" at bounding box center [635, 126] width 1159 height 78
